Goal: Information Seeking & Learning: Learn about a topic

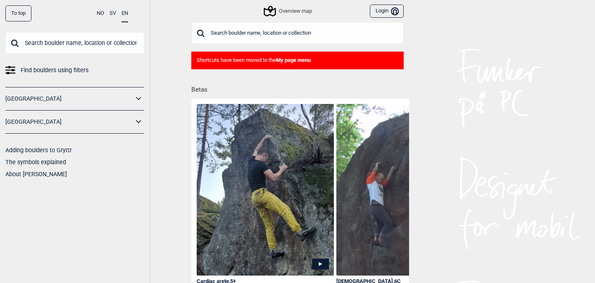
click at [264, 36] on input "text" at bounding box center [297, 32] width 212 height 21
type input "t"
click at [299, 10] on div "Overview map" at bounding box center [288, 11] width 47 height 10
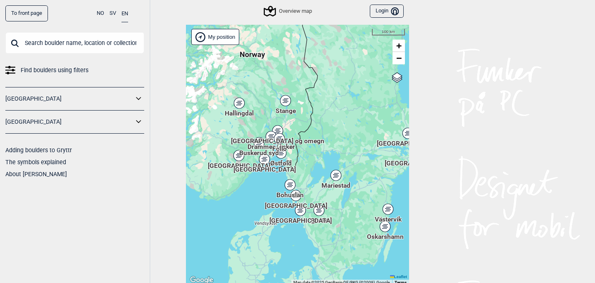
click at [300, 213] on div "[GEOGRAPHIC_DATA]" at bounding box center [300, 210] width 5 height 5
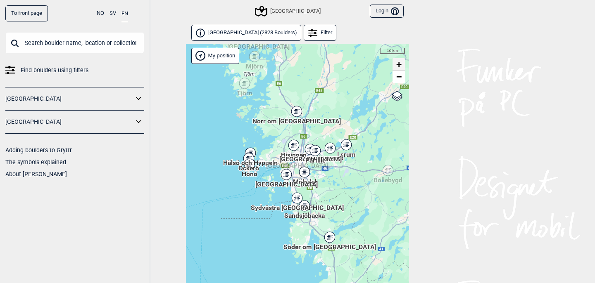
click at [398, 63] on span "+" at bounding box center [398, 64] width 5 height 10
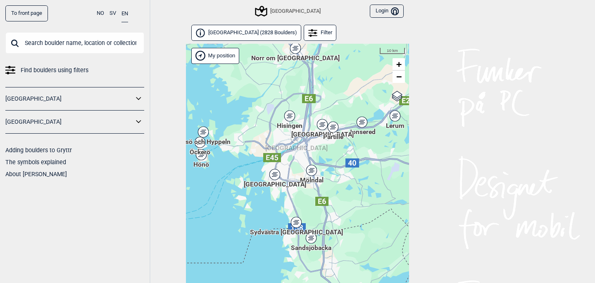
scroll to position [21, 0]
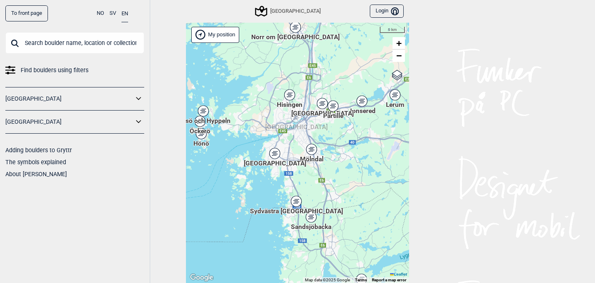
click at [398, 63] on div "Hallingdal Stange [GEOGRAPHIC_DATA] syd [GEOGRAPHIC_DATA] og omegn [GEOGRAPHIC_…" at bounding box center [297, 153] width 223 height 261
click at [398, 48] on span "+" at bounding box center [398, 43] width 5 height 10
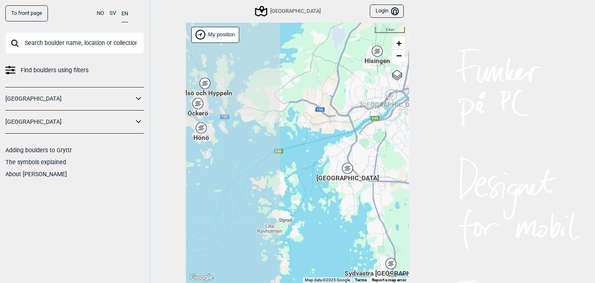
drag, startPoint x: 242, startPoint y: 83, endPoint x: 376, endPoint y: 124, distance: 139.3
click at [376, 124] on div "Hallingdal Stange [GEOGRAPHIC_DATA] syd [GEOGRAPHIC_DATA] og omegn [GEOGRAPHIC_…" at bounding box center [297, 153] width 223 height 261
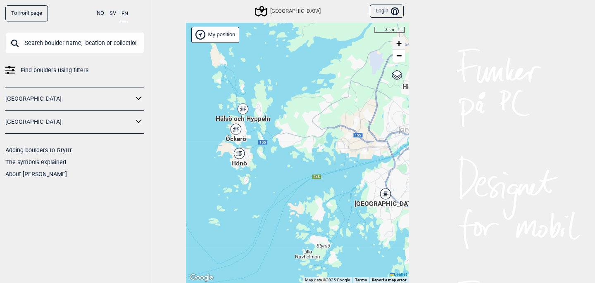
click at [397, 42] on span "+" at bounding box center [398, 43] width 5 height 10
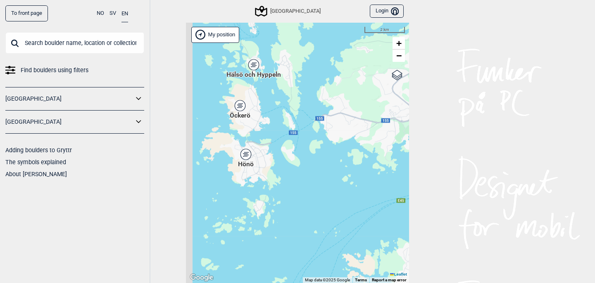
drag, startPoint x: 309, startPoint y: 109, endPoint x: 383, endPoint y: 112, distance: 73.6
click at [383, 112] on div "Hallingdal Stange [GEOGRAPHIC_DATA] syd [GEOGRAPHIC_DATA] og omegn [GEOGRAPHIC_…" at bounding box center [297, 153] width 223 height 261
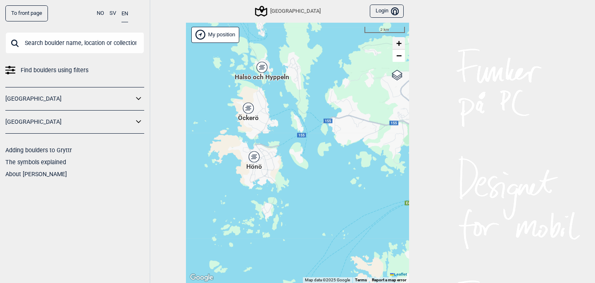
click at [401, 41] on span "+" at bounding box center [398, 43] width 5 height 10
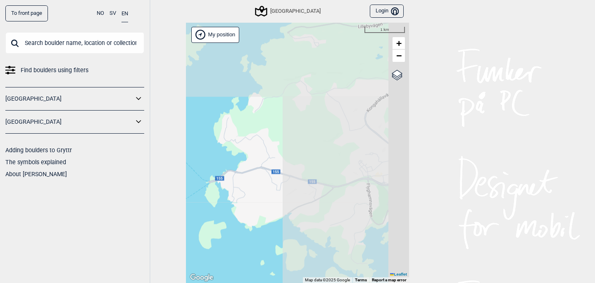
drag, startPoint x: 384, startPoint y: 69, endPoint x: 245, endPoint y: 159, distance: 165.3
click at [245, 159] on div "Hallingdal Stange [GEOGRAPHIC_DATA] syd [GEOGRAPHIC_DATA] og omegn [GEOGRAPHIC_…" at bounding box center [297, 153] width 223 height 261
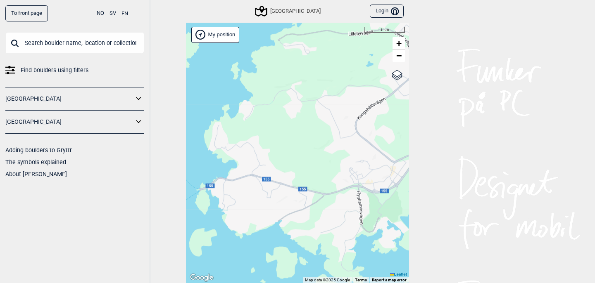
drag, startPoint x: 375, startPoint y: 123, endPoint x: 364, endPoint y: 130, distance: 12.3
click at [364, 130] on div "Hallingdal Stange [GEOGRAPHIC_DATA] syd [GEOGRAPHIC_DATA] og omegn [GEOGRAPHIC_…" at bounding box center [297, 153] width 223 height 261
click at [399, 41] on span "+" at bounding box center [398, 43] width 5 height 10
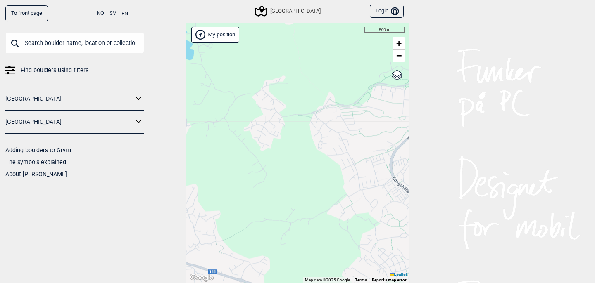
drag, startPoint x: 351, startPoint y: 99, endPoint x: 330, endPoint y: 167, distance: 71.4
click at [330, 167] on div "Hallingdal Stange [GEOGRAPHIC_DATA] syd [GEOGRAPHIC_DATA] og omegn [GEOGRAPHIC_…" at bounding box center [297, 153] width 223 height 261
click at [402, 54] on link "−" at bounding box center [399, 56] width 12 height 12
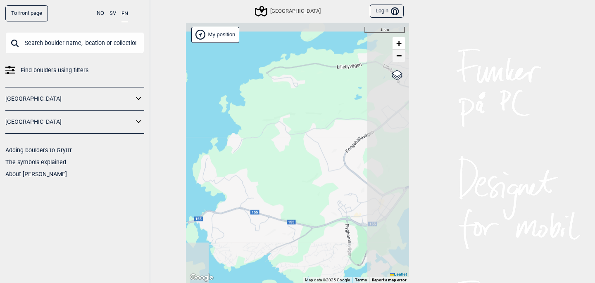
click at [402, 54] on link "−" at bounding box center [399, 56] width 12 height 12
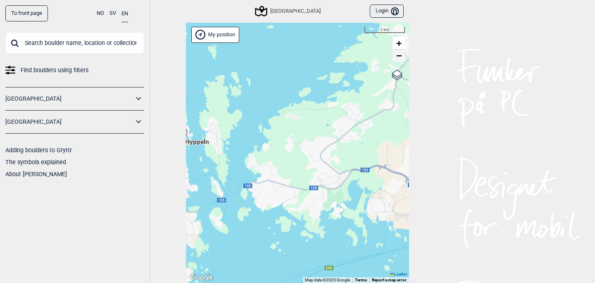
click at [402, 54] on link "−" at bounding box center [399, 56] width 12 height 12
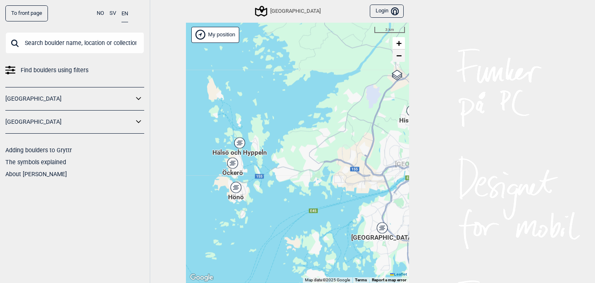
click at [402, 54] on link "−" at bounding box center [399, 56] width 12 height 12
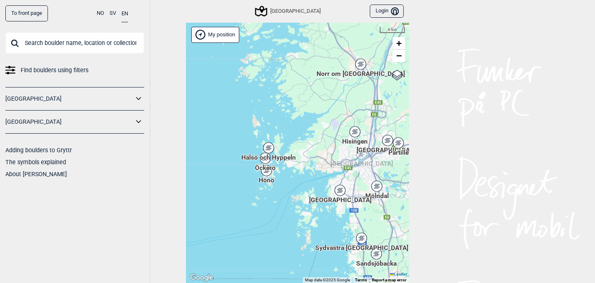
click at [356, 131] on div "Hisingen" at bounding box center [354, 131] width 5 height 5
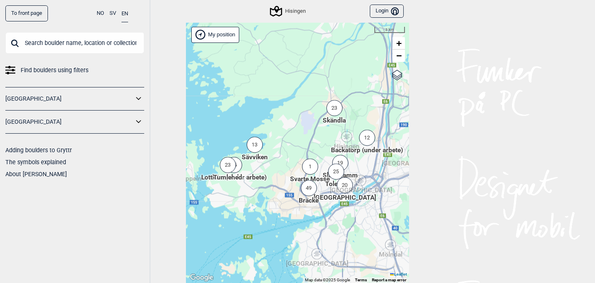
click at [222, 167] on div "23" at bounding box center [228, 165] width 16 height 16
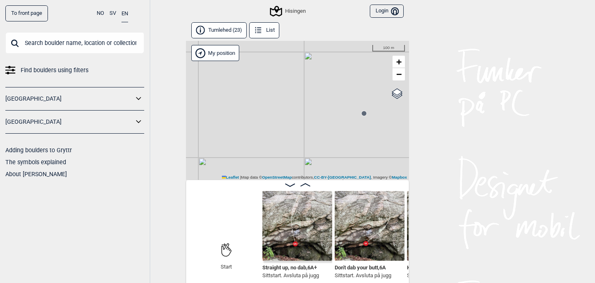
scroll to position [4, 0]
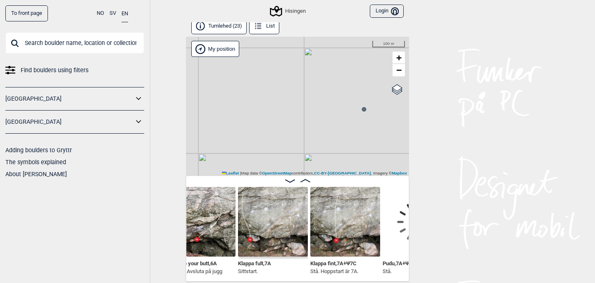
scroll to position [0, 245]
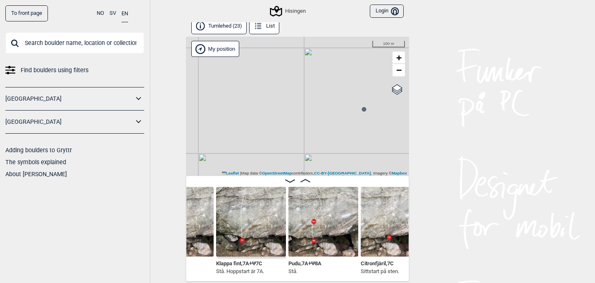
scroll to position [0, 330]
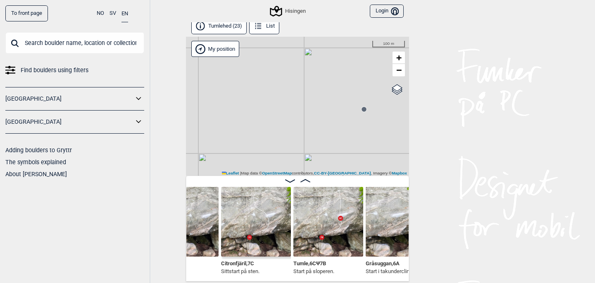
scroll to position [0, 478]
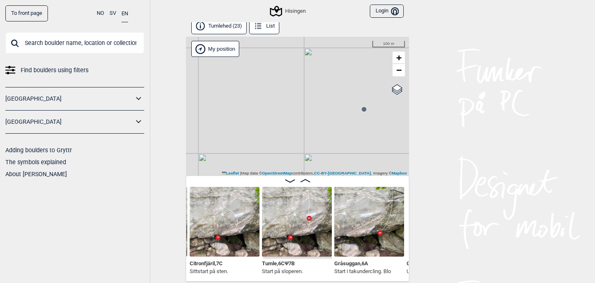
scroll to position [0, 510]
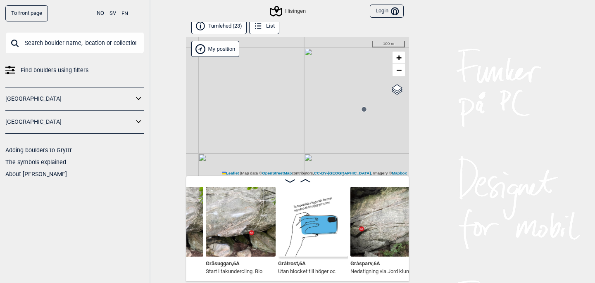
scroll to position [0, 628]
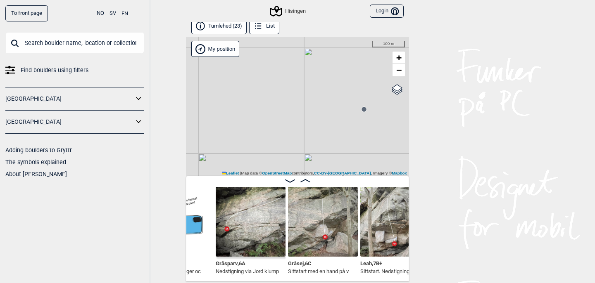
scroll to position [0, 764]
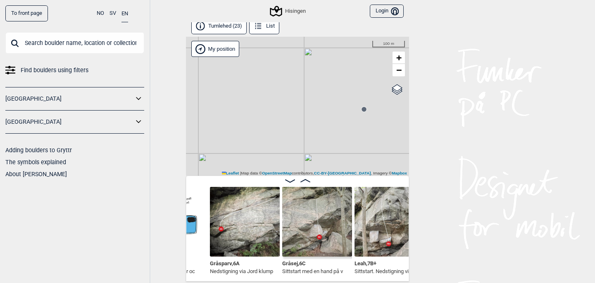
scroll to position [0, 763]
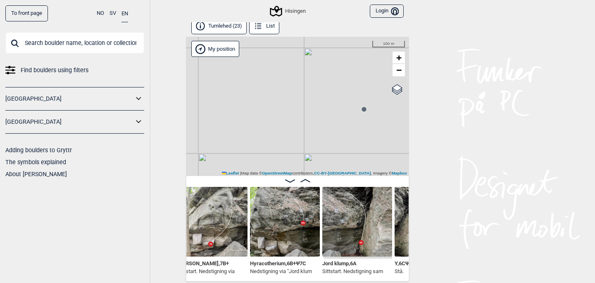
scroll to position [0, 1010]
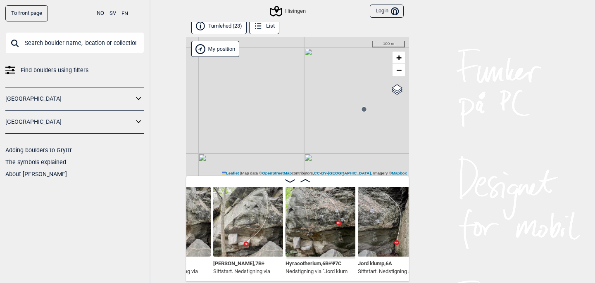
scroll to position [0, 981]
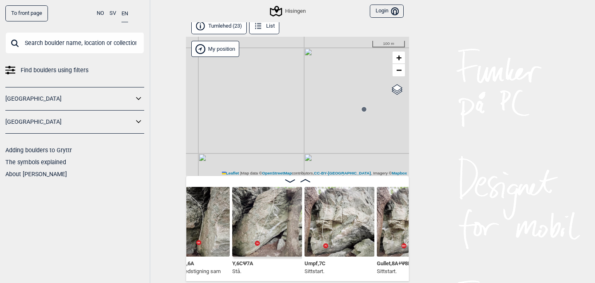
scroll to position [0, 1180]
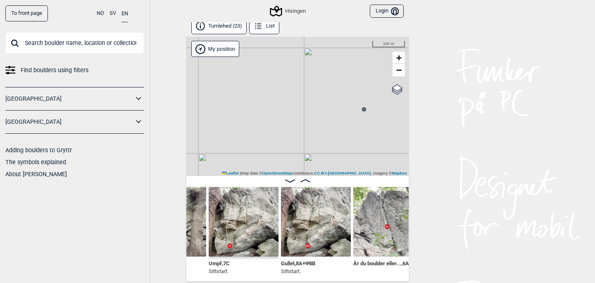
scroll to position [0, 1276]
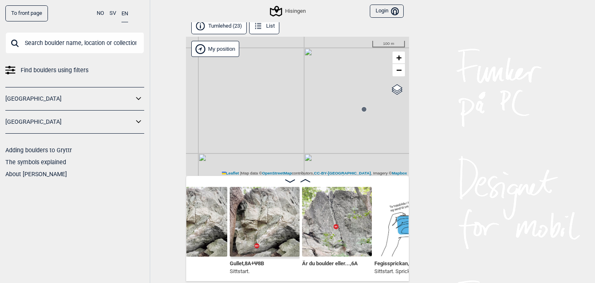
scroll to position [0, 1343]
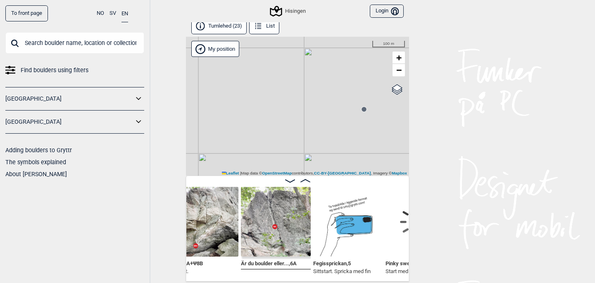
scroll to position [0, 1390]
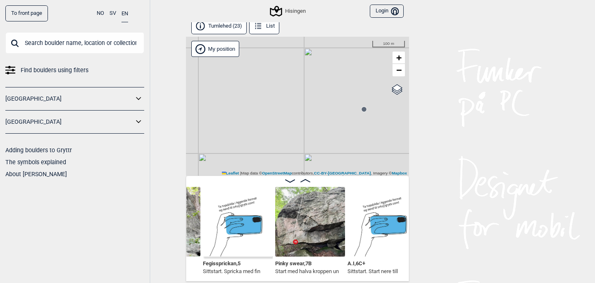
scroll to position [0, 1503]
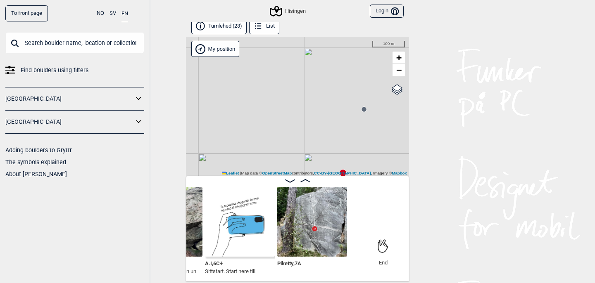
scroll to position [0, 1643]
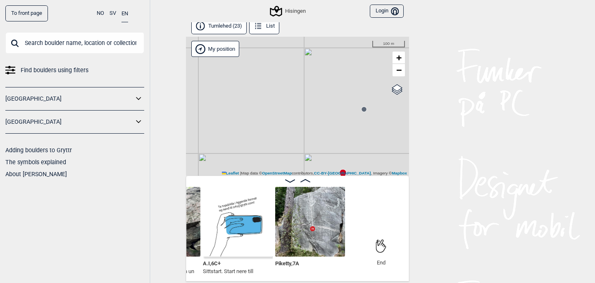
click at [326, 234] on img at bounding box center [310, 222] width 70 height 70
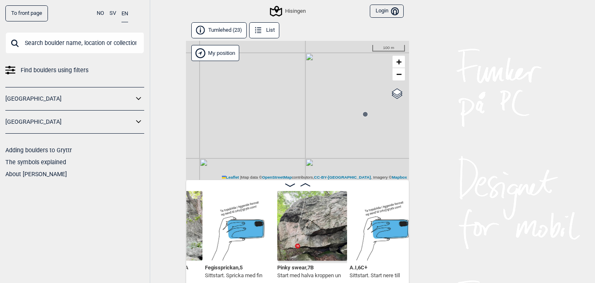
scroll to position [0, 1487]
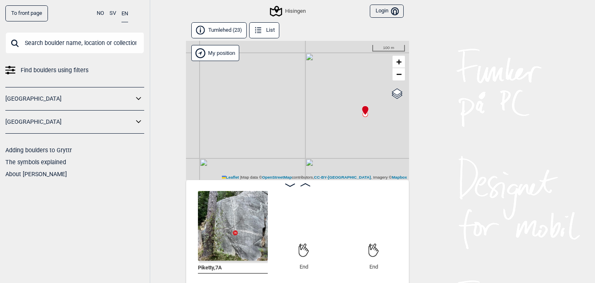
scroll to position [0, 1718]
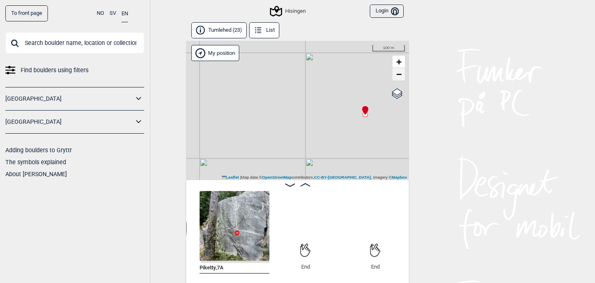
click at [398, 72] on span "−" at bounding box center [398, 74] width 5 height 10
drag, startPoint x: 341, startPoint y: 150, endPoint x: 342, endPoint y: 100, distance: 50.0
click at [342, 100] on div "Hisingen My position 500 m + − OpenStreetMap Google satellite Leaflet | Map dat…" at bounding box center [297, 110] width 223 height 139
click at [310, 119] on circle at bounding box center [310, 118] width 5 height 5
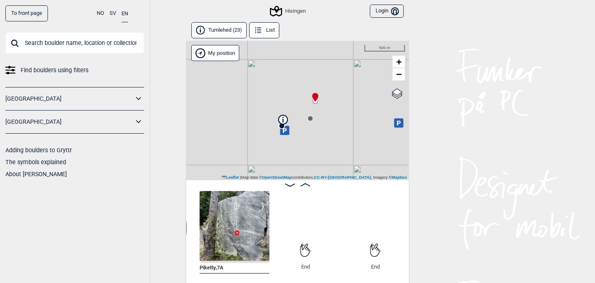
scroll to position [0, 1583]
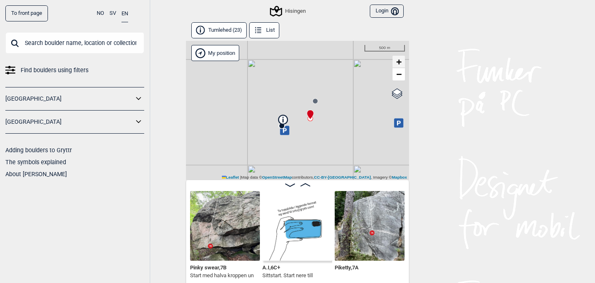
click at [398, 58] on span "+" at bounding box center [398, 62] width 5 height 10
drag, startPoint x: 352, startPoint y: 93, endPoint x: 321, endPoint y: 170, distance: 82.9
click at [321, 170] on div "Hisingen My position 200 m + − OpenStreetMap Google satellite Leaflet | Map dat…" at bounding box center [297, 110] width 223 height 139
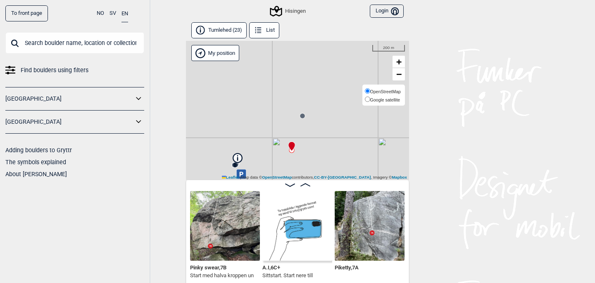
click at [366, 99] on input "Google satellite" at bounding box center [367, 99] width 5 height 5
radio input "true"
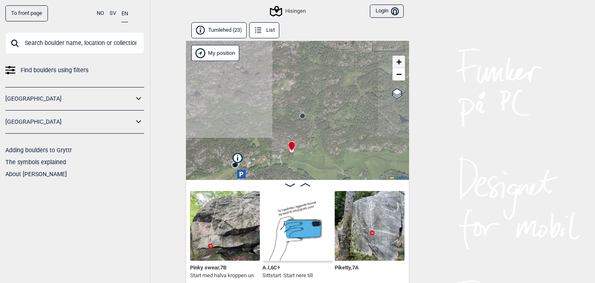
click at [398, 61] on span "+" at bounding box center [398, 62] width 5 height 10
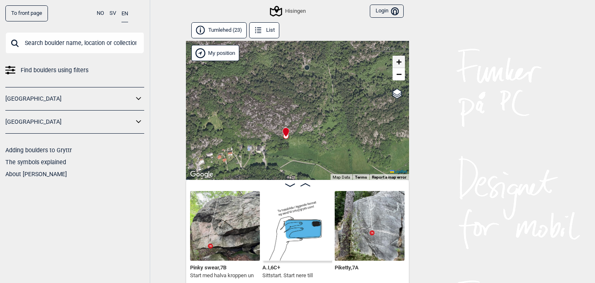
click at [398, 61] on span "+" at bounding box center [398, 62] width 5 height 10
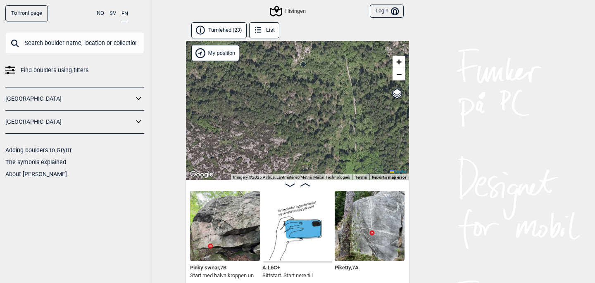
drag, startPoint x: 338, startPoint y: 74, endPoint x: 324, endPoint y: 174, distance: 101.0
click at [324, 174] on div "Hisingen My position 50 m + − OpenStreetMap Google satellite Leaflet Keyboard s…" at bounding box center [297, 110] width 223 height 139
